Goal: Check status

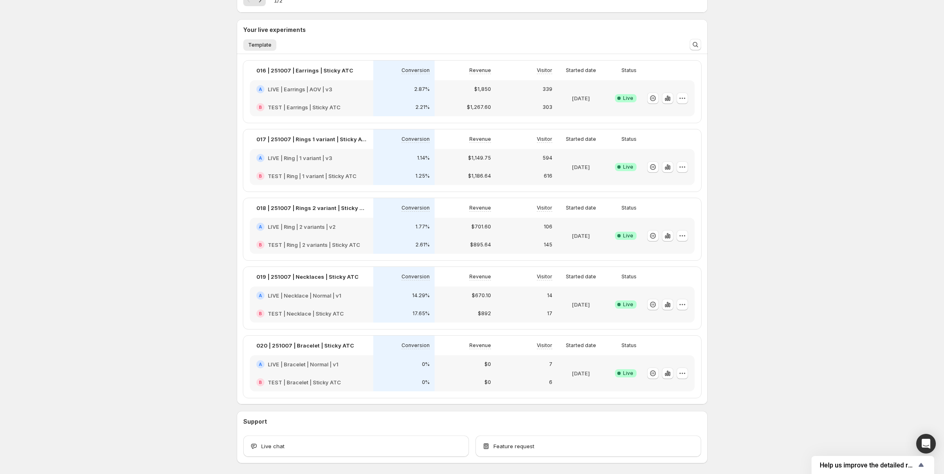
scroll to position [204, 0]
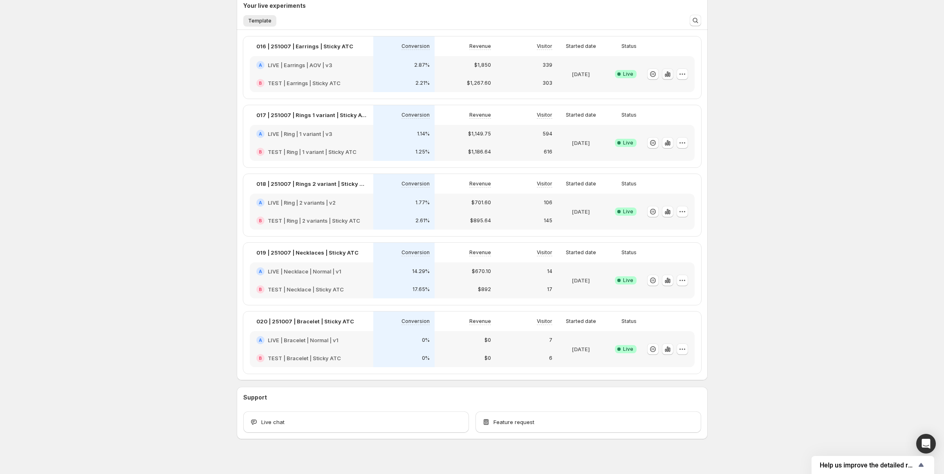
click at [668, 76] on icon "button" at bounding box center [668, 73] width 2 height 5
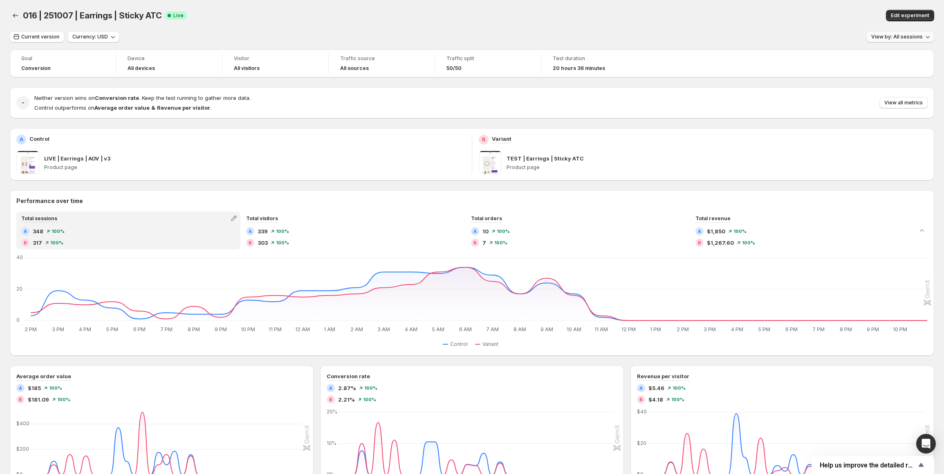
click at [902, 37] on span "View by: All sessions" at bounding box center [897, 37] width 52 height 7
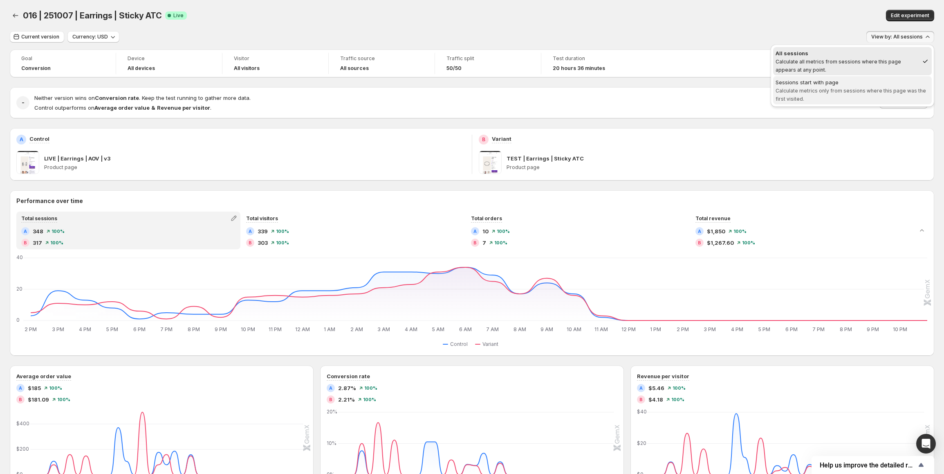
click at [858, 88] on span "Calculate metrics only from sessions where this page was the first visited." at bounding box center [851, 95] width 150 height 14
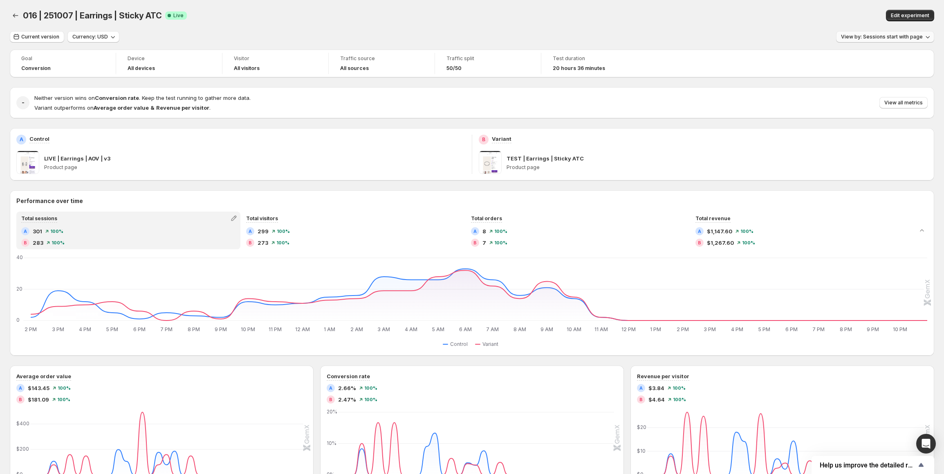
click at [863, 34] on span "View by: Sessions start with page" at bounding box center [882, 37] width 82 height 7
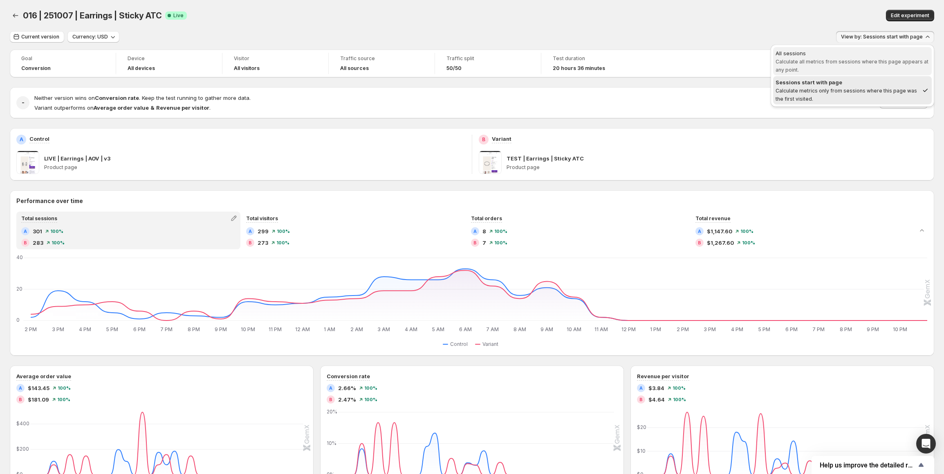
click at [842, 58] on span "All sessions Calculate all metrics from sessions where this page appears at any…" at bounding box center [853, 61] width 154 height 25
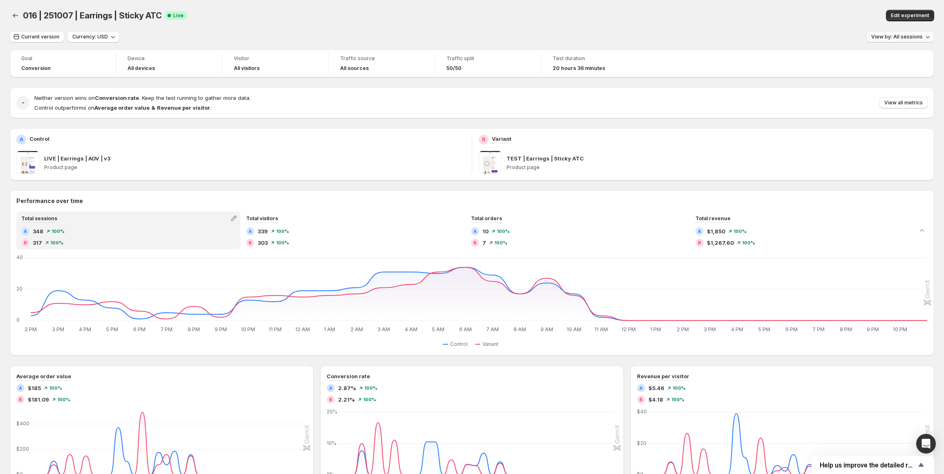
click at [891, 40] on button "View by: All sessions" at bounding box center [900, 36] width 68 height 11
click at [829, 85] on div "Sessions start with page" at bounding box center [853, 82] width 154 height 8
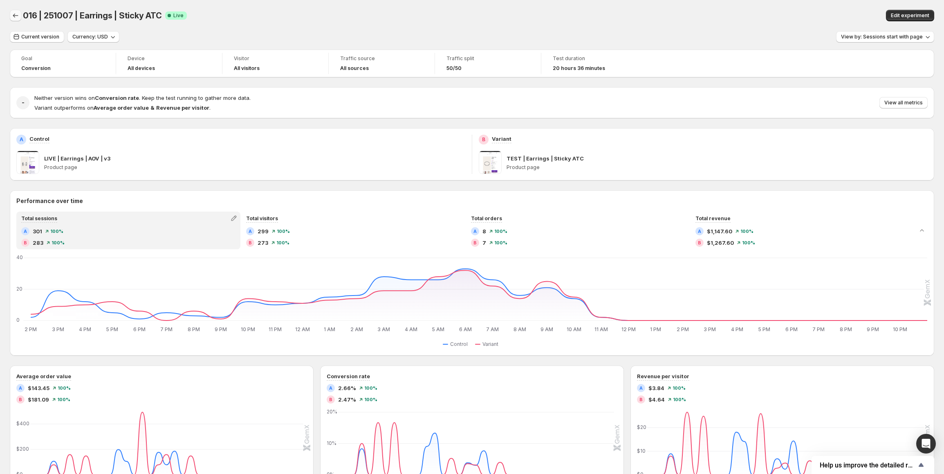
click at [13, 16] on icon "Back" at bounding box center [15, 15] width 5 height 4
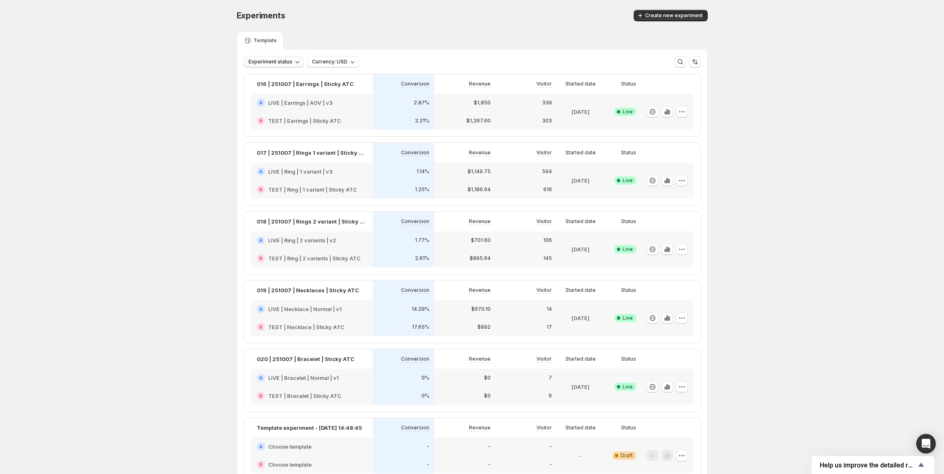
click at [281, 63] on span "Experiment status" at bounding box center [271, 61] width 44 height 7
click at [282, 61] on span "Experiment status" at bounding box center [271, 61] width 44 height 7
click at [671, 183] on icon "button" at bounding box center [667, 180] width 8 height 8
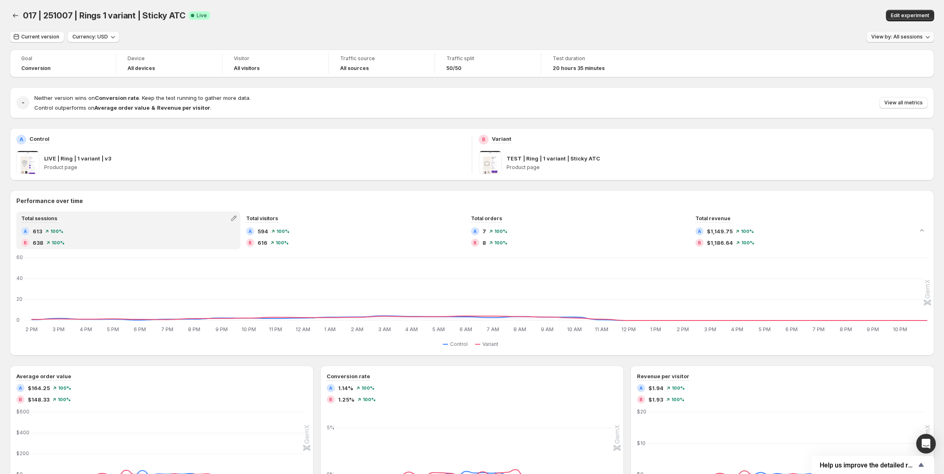
click at [907, 36] on span "View by: All sessions" at bounding box center [897, 37] width 52 height 7
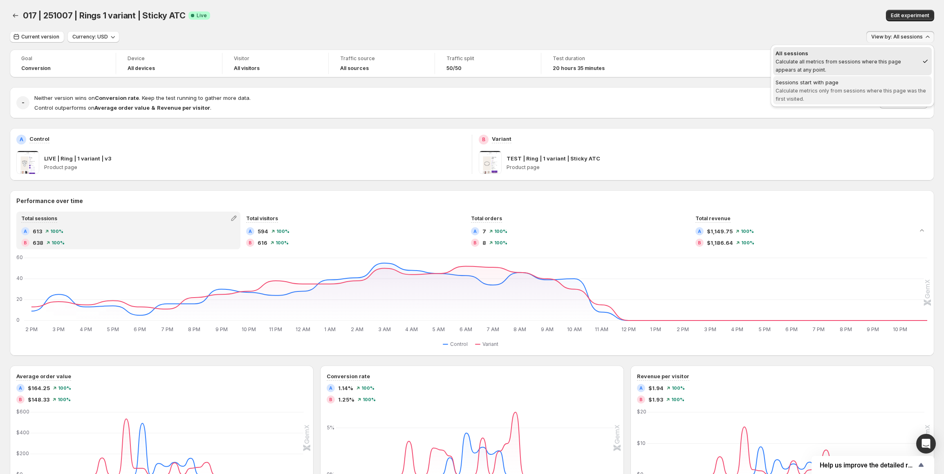
click at [849, 85] on div "Sessions start with page" at bounding box center [853, 82] width 154 height 8
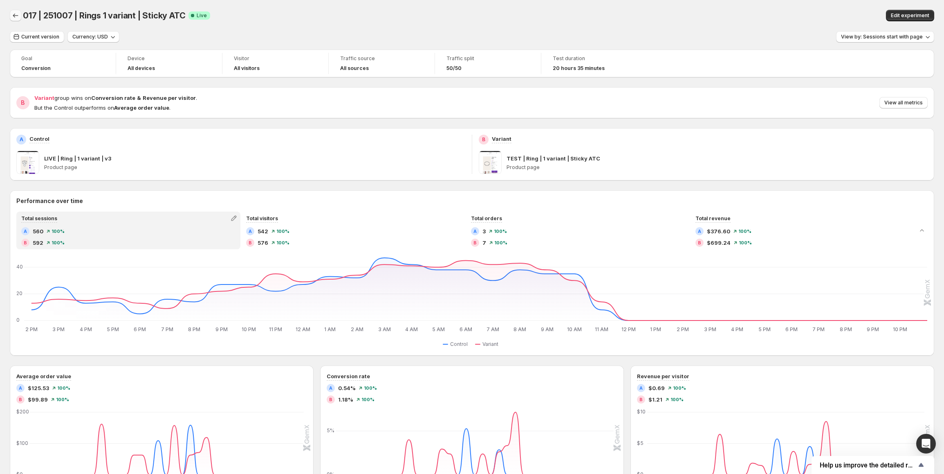
click at [11, 14] on button "Back" at bounding box center [15, 15] width 11 height 11
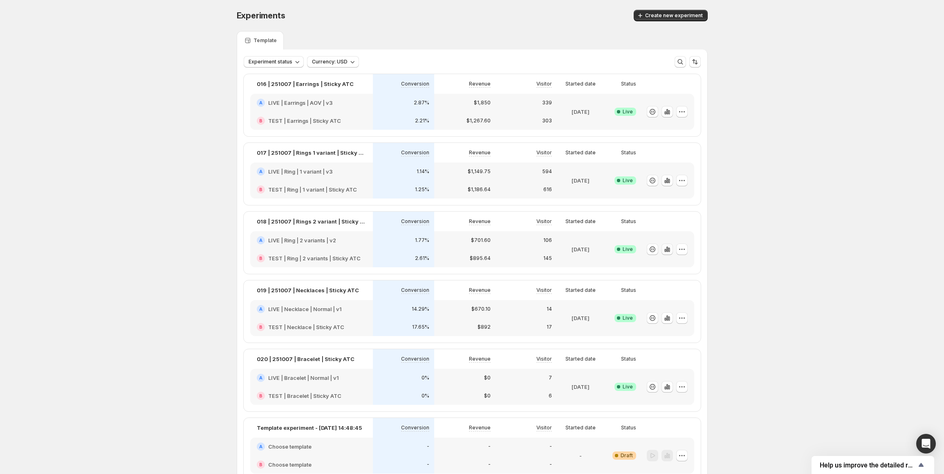
click at [668, 251] on icon "button" at bounding box center [667, 248] width 2 height 5
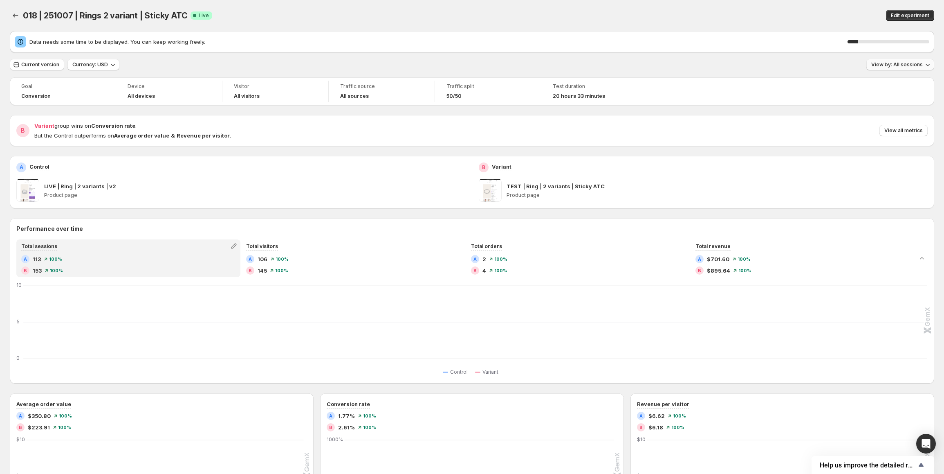
click at [900, 36] on div "Data needs some time to be displayed. You can keep working freely. 13 %" at bounding box center [472, 41] width 915 height 11
click at [898, 66] on span "View by: All sessions" at bounding box center [897, 64] width 52 height 7
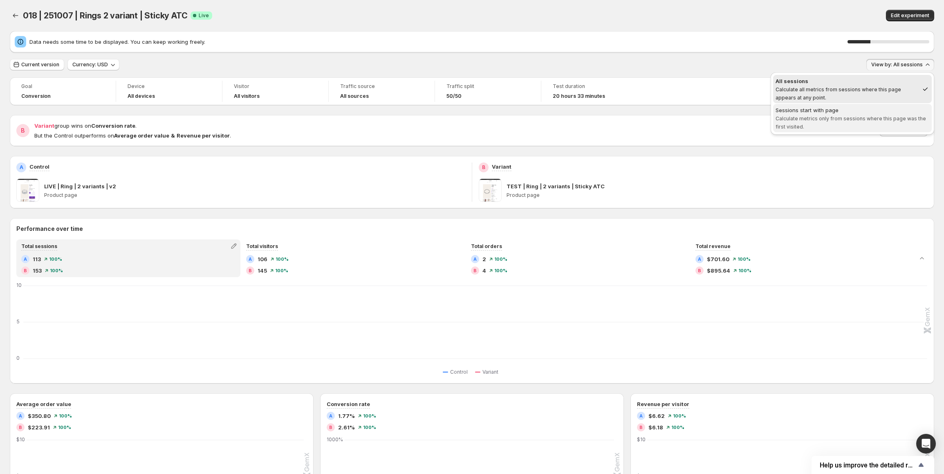
click at [843, 119] on span "Calculate metrics only from sessions where this page was the first visited." at bounding box center [851, 122] width 150 height 14
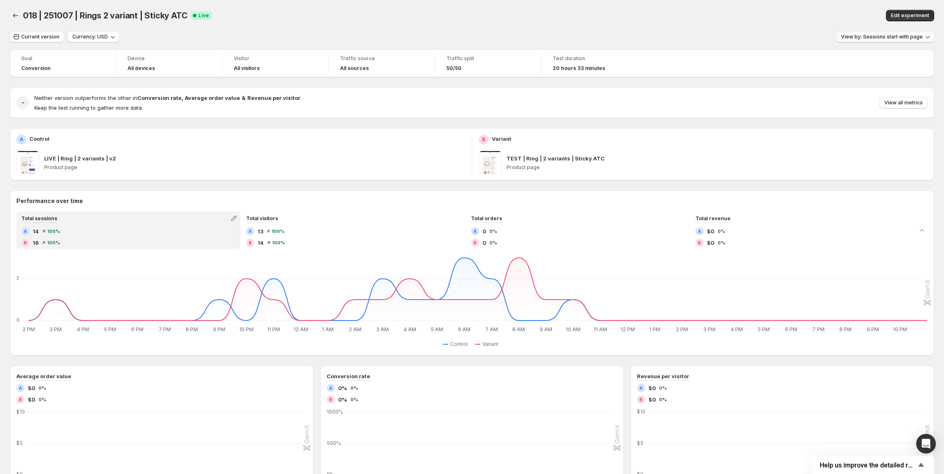
click at [898, 40] on button "View by: Sessions start with page" at bounding box center [885, 36] width 98 height 11
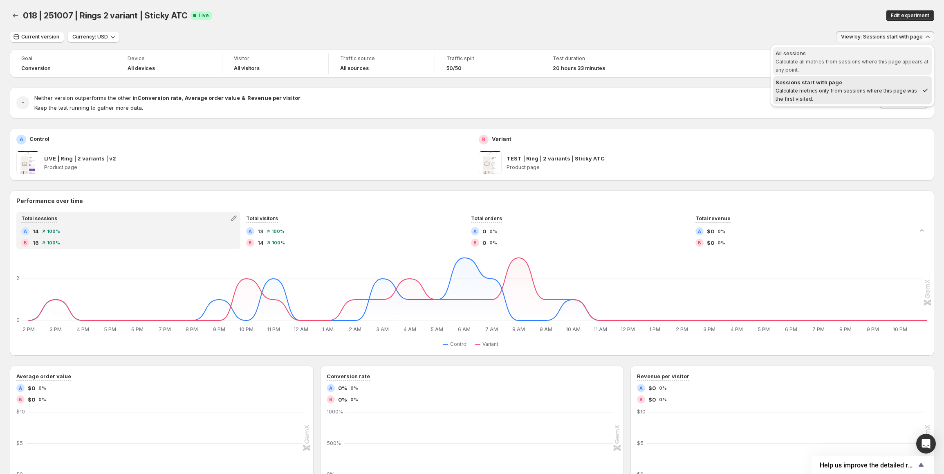
click at [868, 63] on span "Calculate all metrics from sessions where this page appears at any point." at bounding box center [852, 65] width 153 height 14
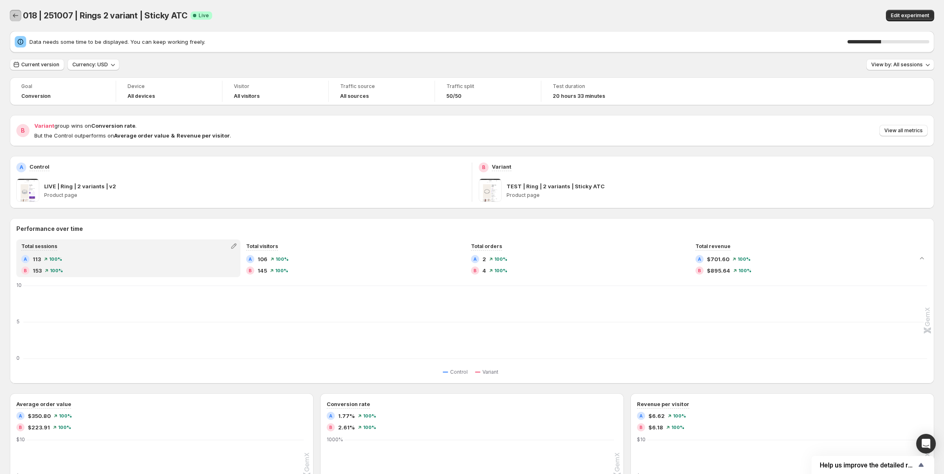
click at [17, 18] on icon "Back" at bounding box center [15, 15] width 8 height 8
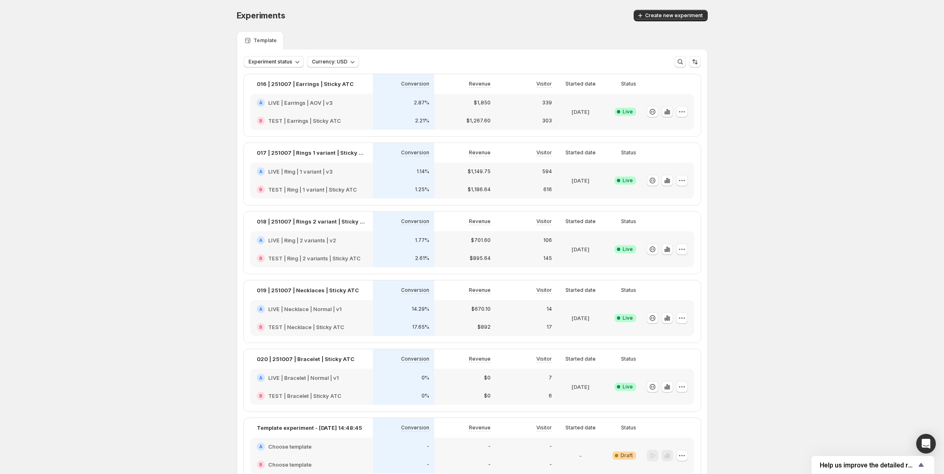
click at [671, 113] on icon "button" at bounding box center [667, 112] width 8 height 8
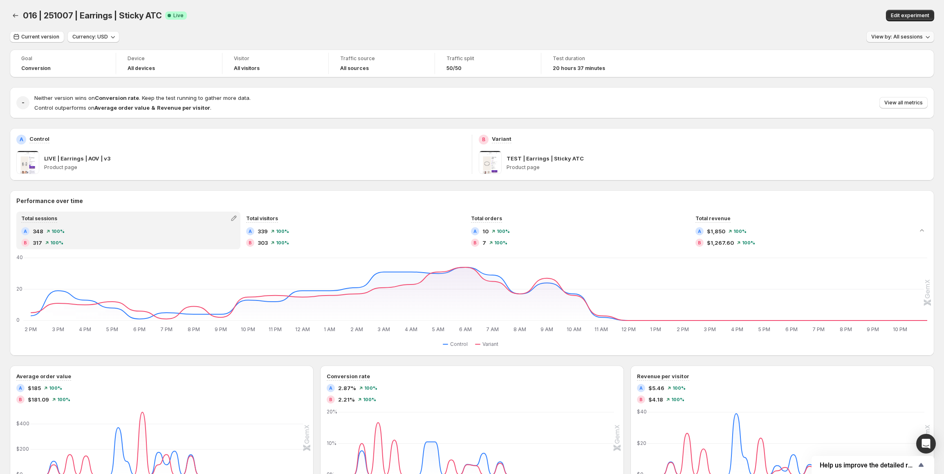
click at [908, 37] on span "View by: All sessions" at bounding box center [897, 37] width 52 height 7
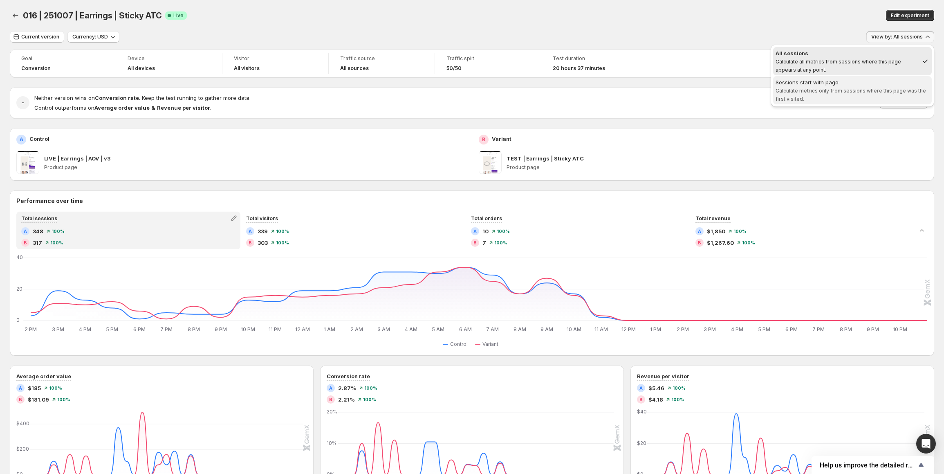
click at [850, 89] on span "Calculate metrics only from sessions where this page was the first visited." at bounding box center [851, 95] width 150 height 14
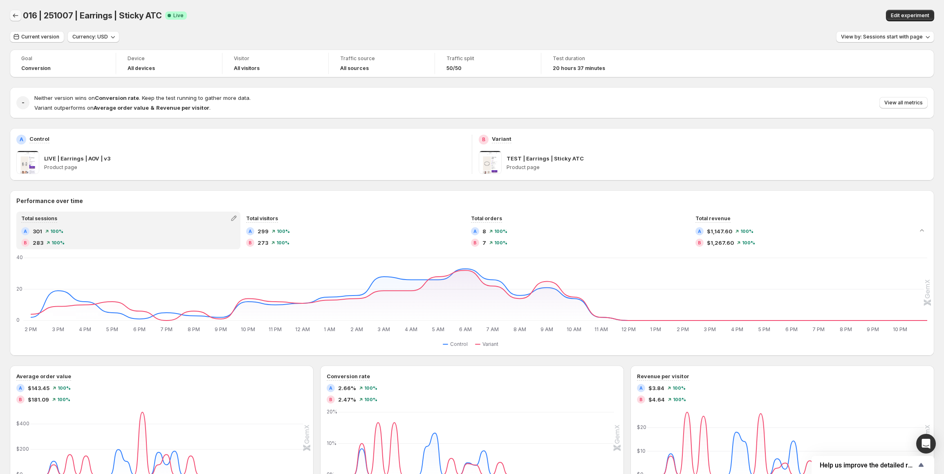
click at [12, 17] on icon "Back" at bounding box center [15, 15] width 8 height 8
